Goal: Find specific page/section: Find specific page/section

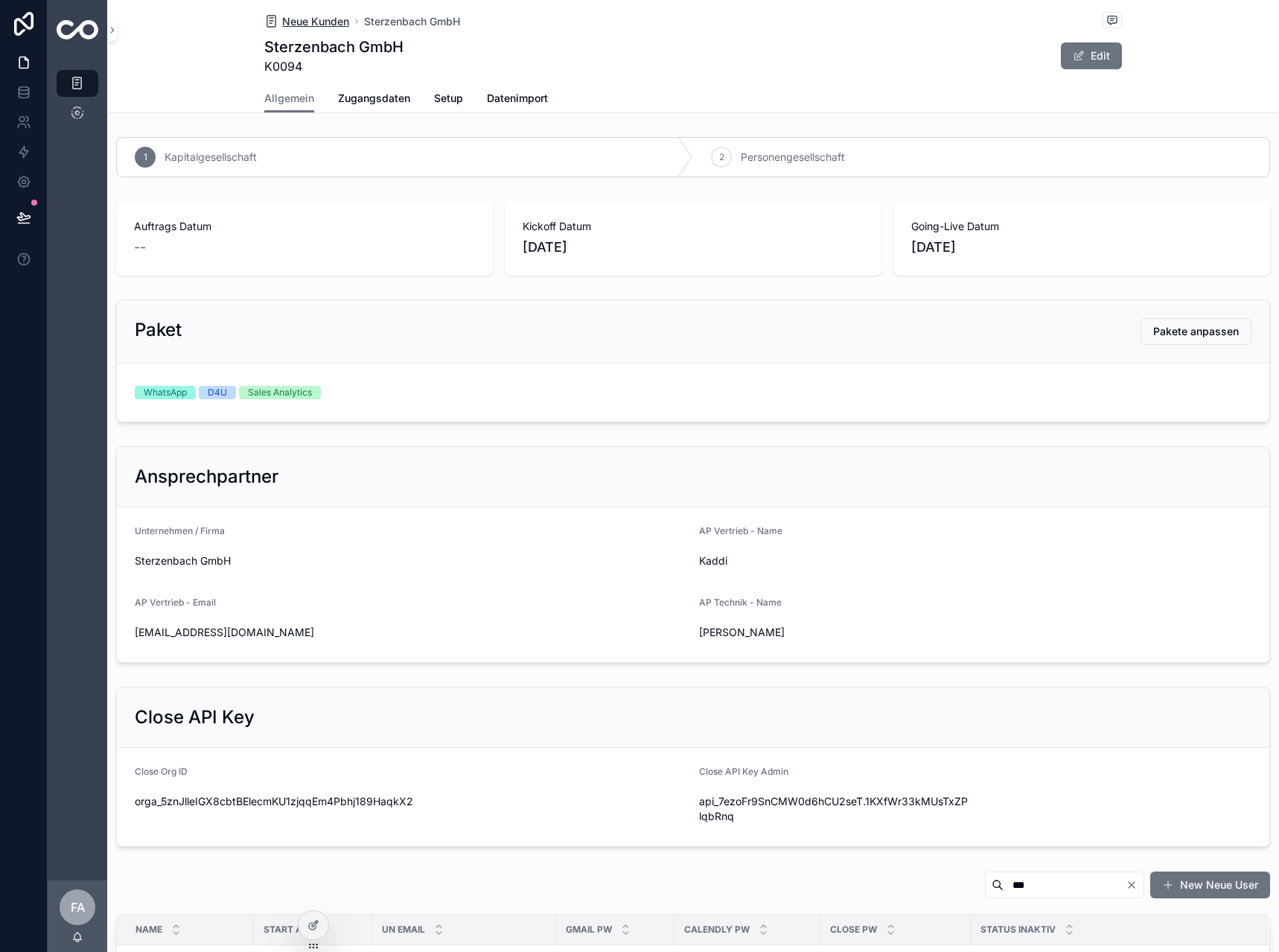
scroll to position [447, 0]
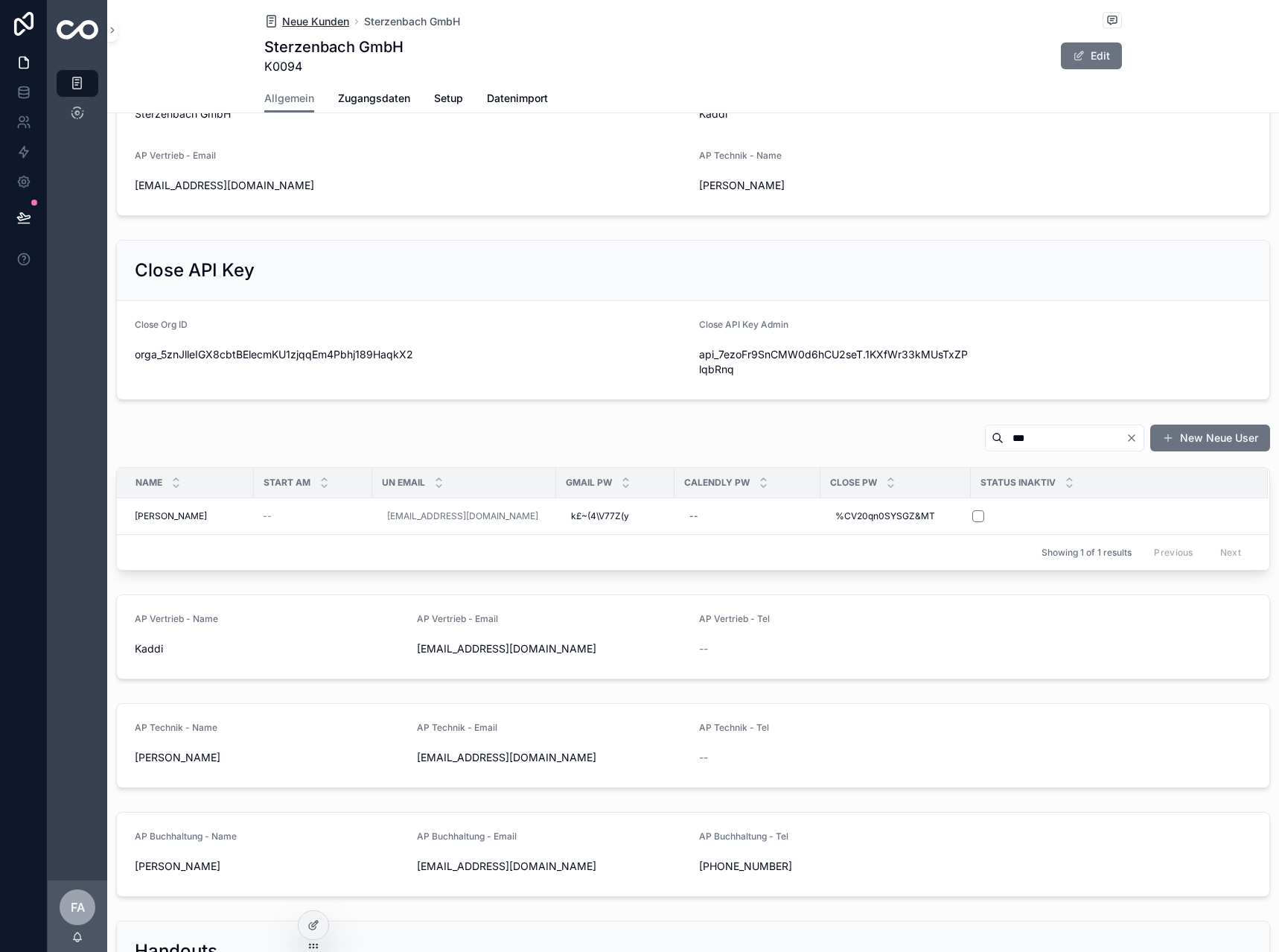
click at [282, 15] on span "Neue Kunden" at bounding box center [315, 21] width 67 height 15
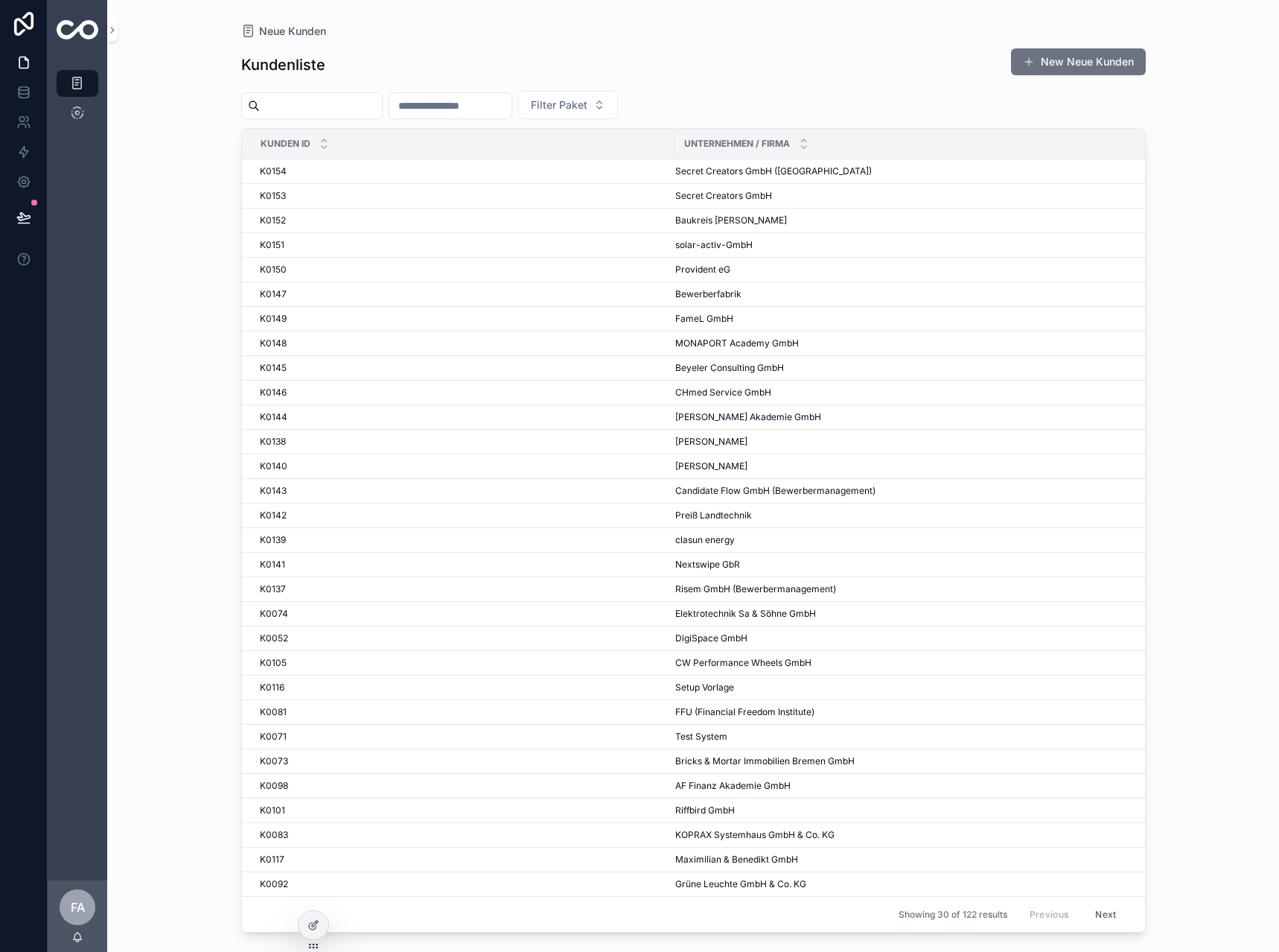
drag, startPoint x: 471, startPoint y: 85, endPoint x: 488, endPoint y: 106, distance: 27.0
click at [471, 88] on div "Kundenliste New Neue Kunden Filter Paket Kunden ID Unternehmen / Firma K0154 K0…" at bounding box center [693, 487] width 904 height 896
click at [488, 106] on input "scrollable content" at bounding box center [450, 105] width 122 height 20
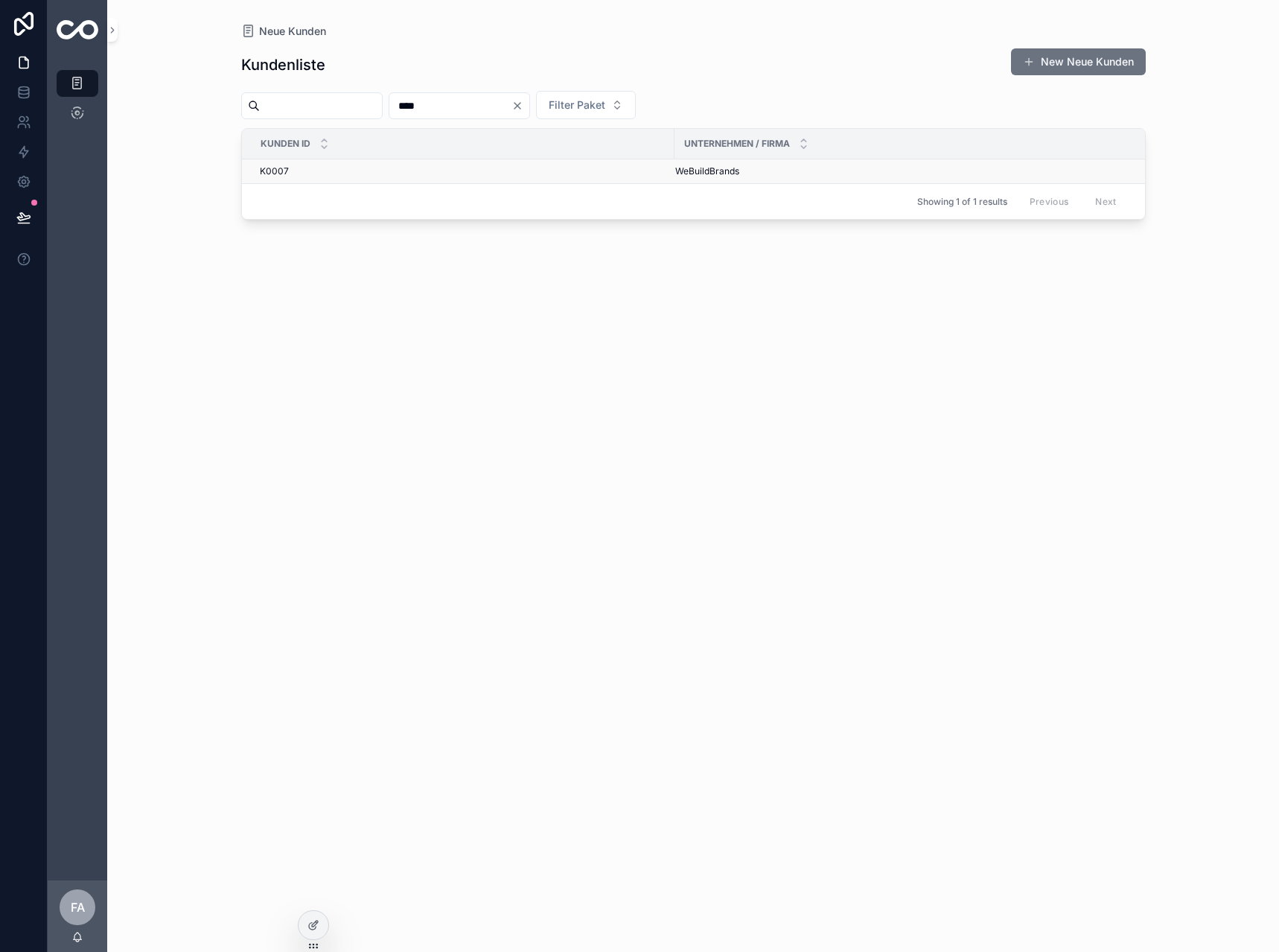
type input "****"
click at [295, 166] on div "K0007 K0007" at bounding box center [462, 171] width 406 height 12
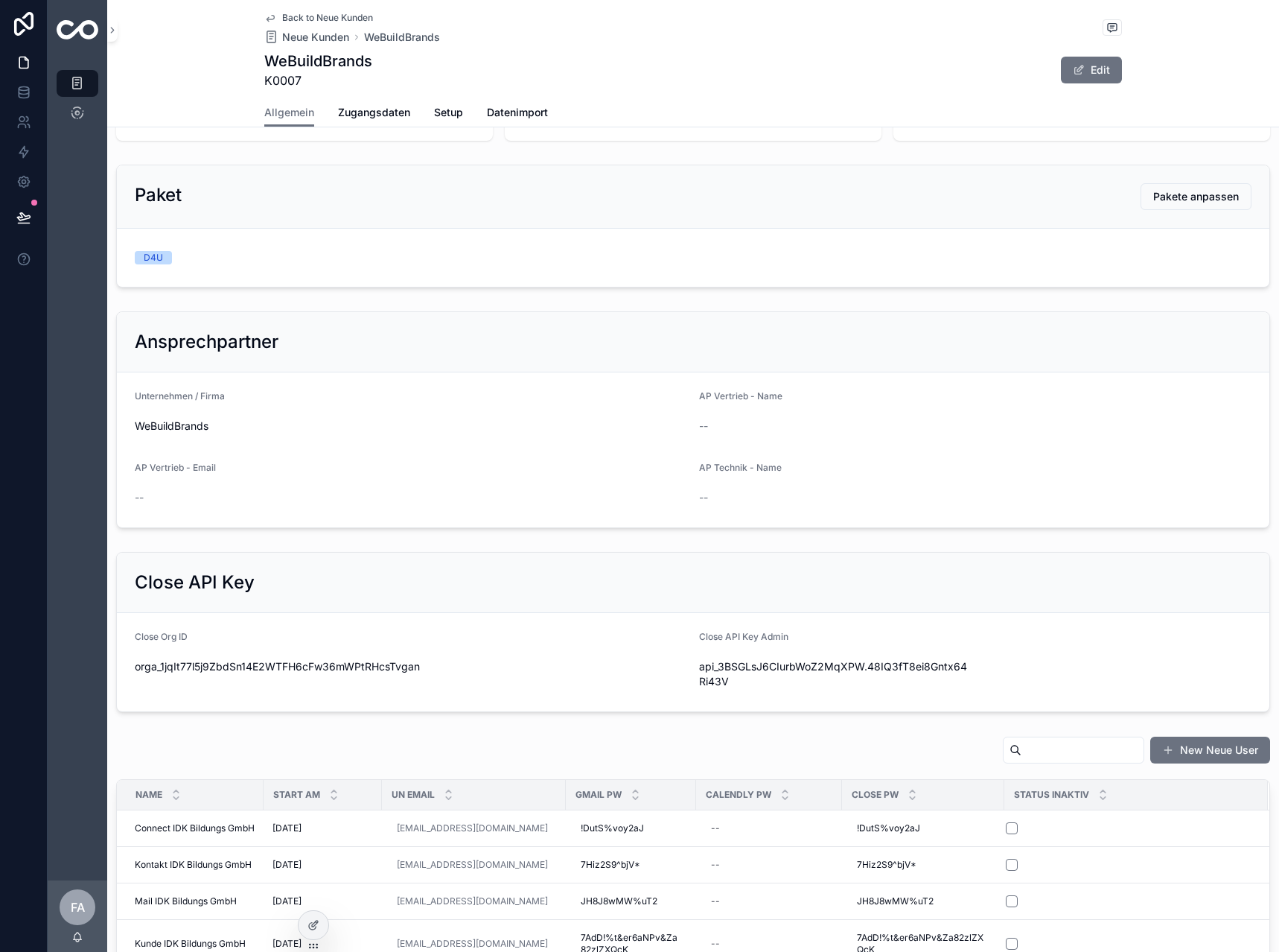
scroll to position [223, 0]
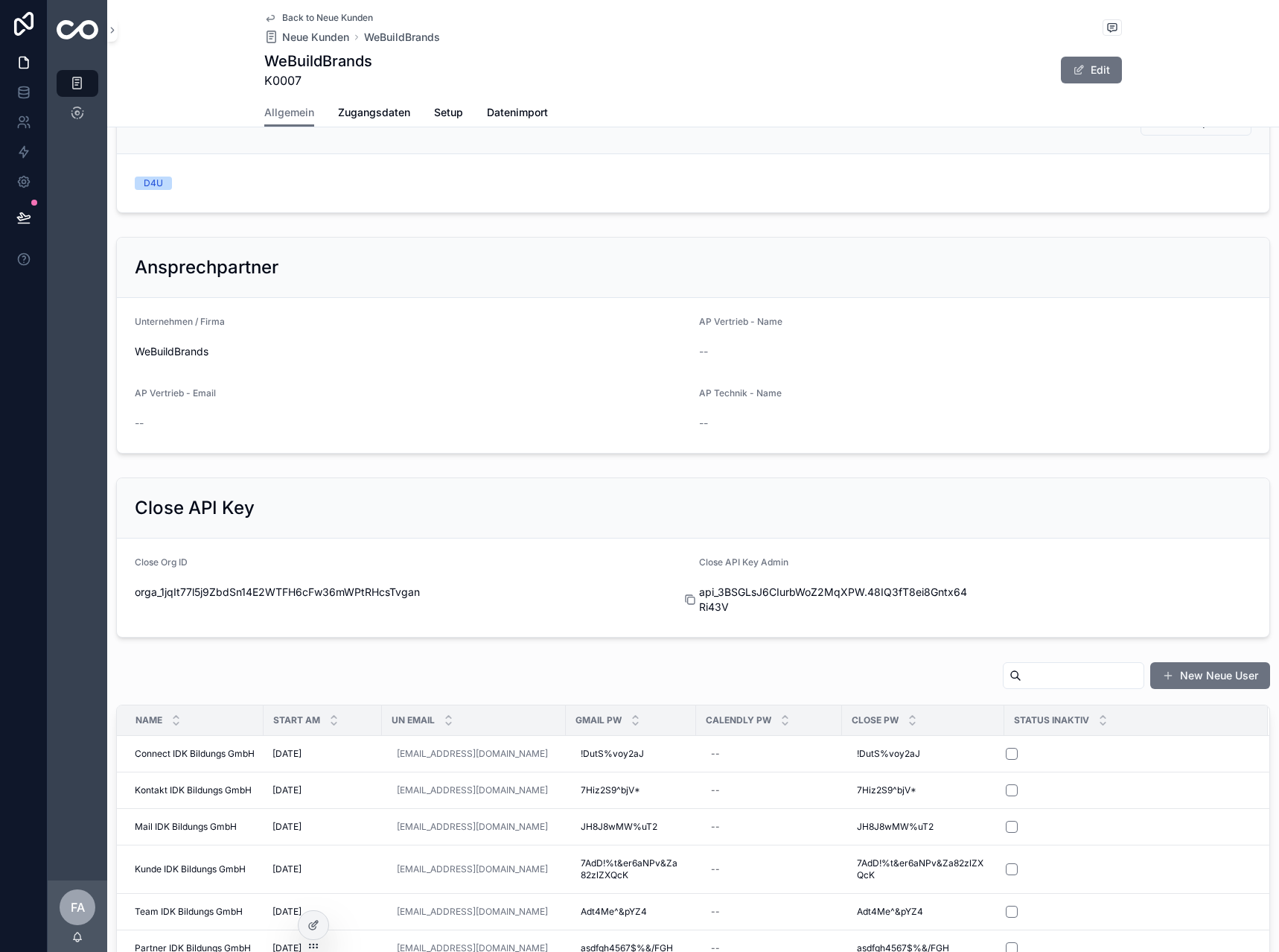
click at [688, 598] on icon "scrollable content" at bounding box center [691, 601] width 7 height 7
